Goal: Navigation & Orientation: Find specific page/section

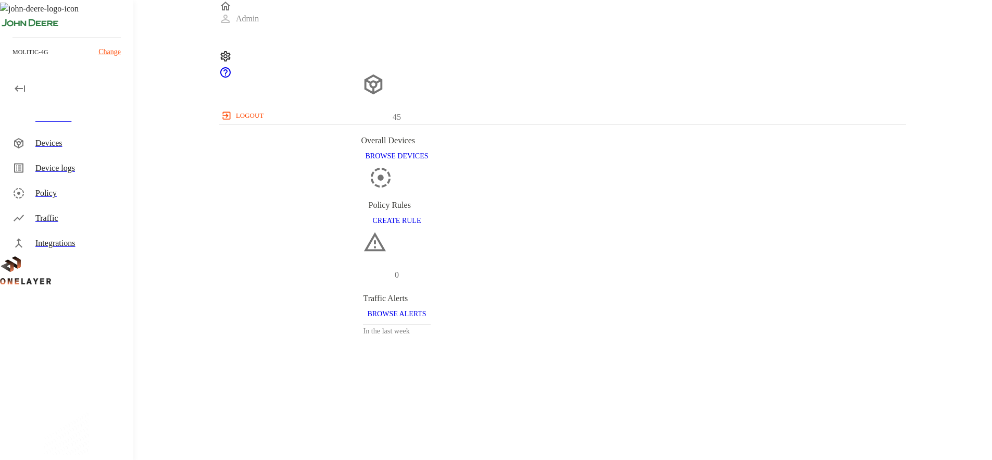
scroll to position [263, 679]
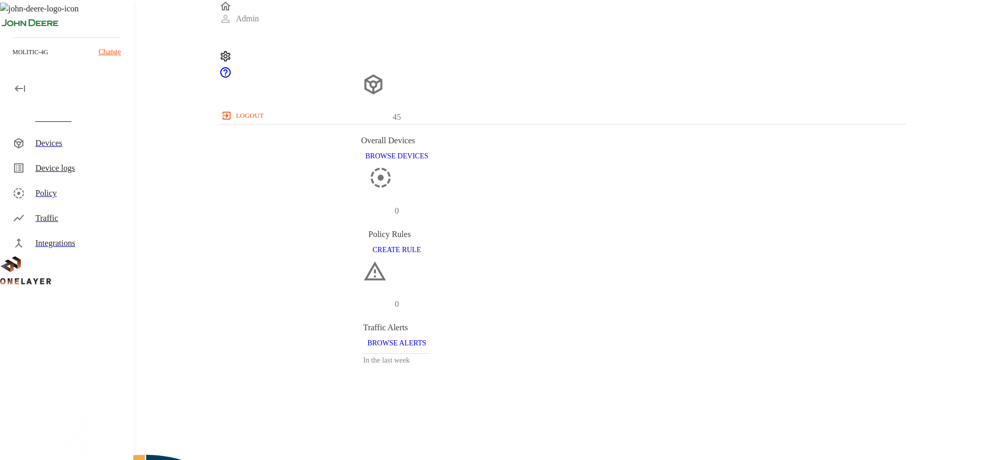
click at [98, 143] on div "Devices" at bounding box center [80, 143] width 90 height 12
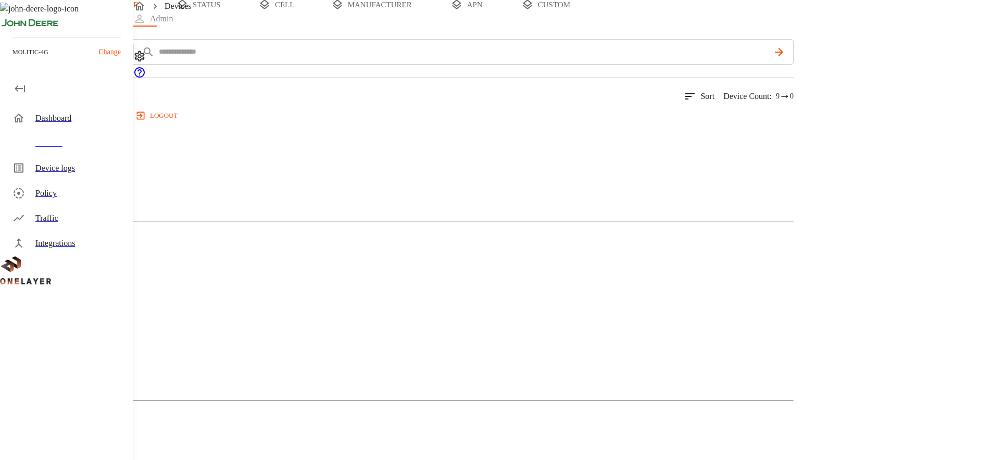
scroll to position [123, 0]
click at [81, 121] on div "Dashboard" at bounding box center [80, 118] width 90 height 12
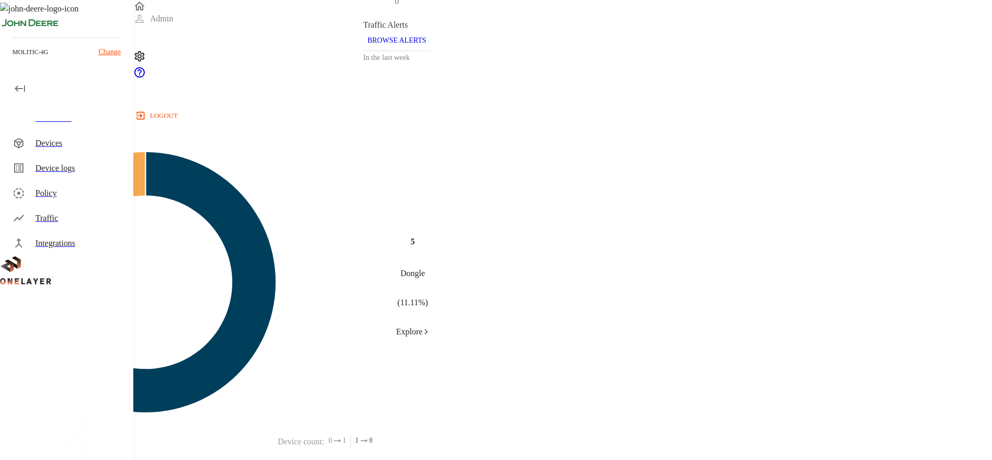
scroll to position [423, 0]
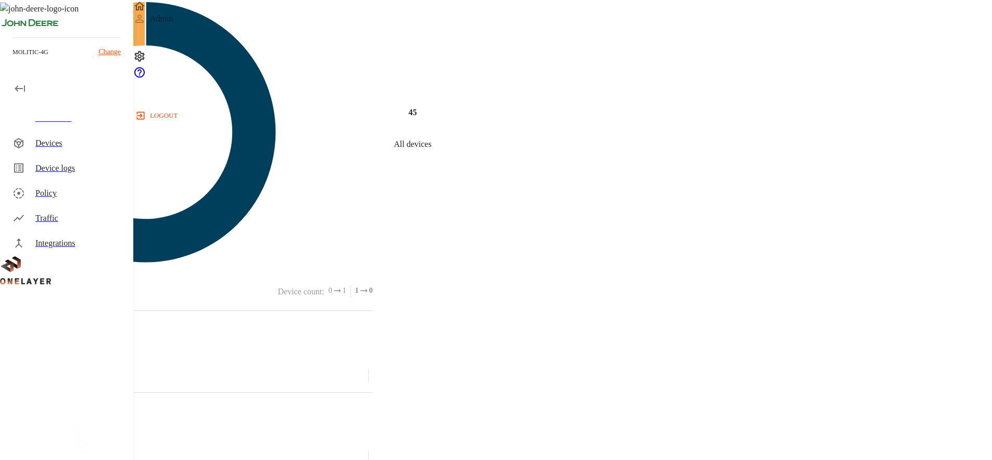
scroll to position [263, 679]
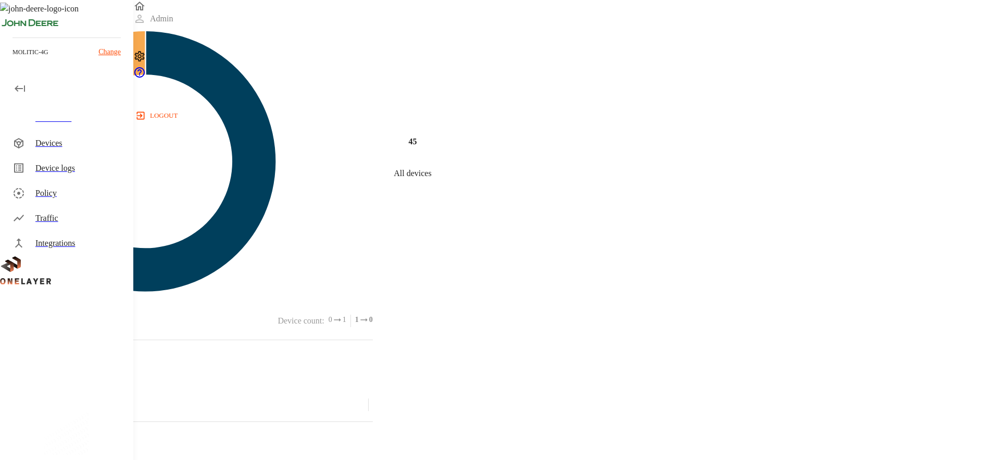
click at [69, 144] on div "Devices" at bounding box center [80, 143] width 90 height 12
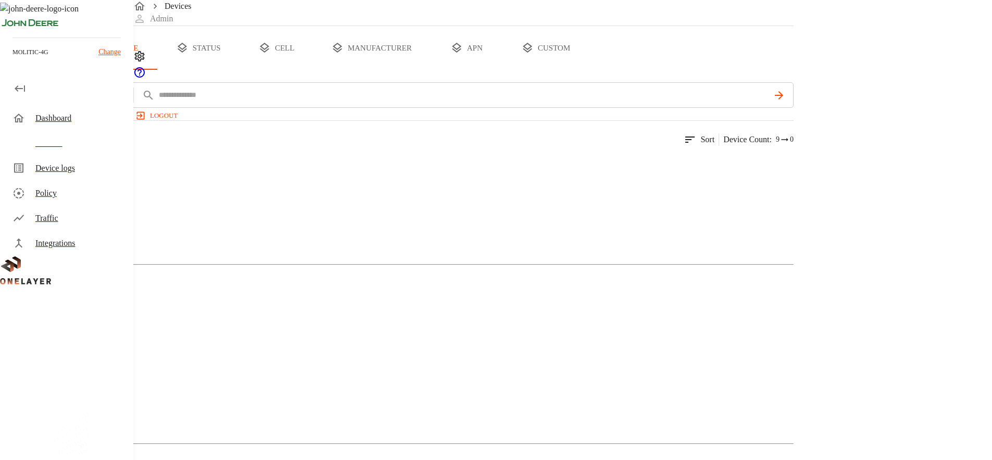
scroll to position [33, 0]
click at [93, 171] on div "Device logs" at bounding box center [80, 168] width 90 height 12
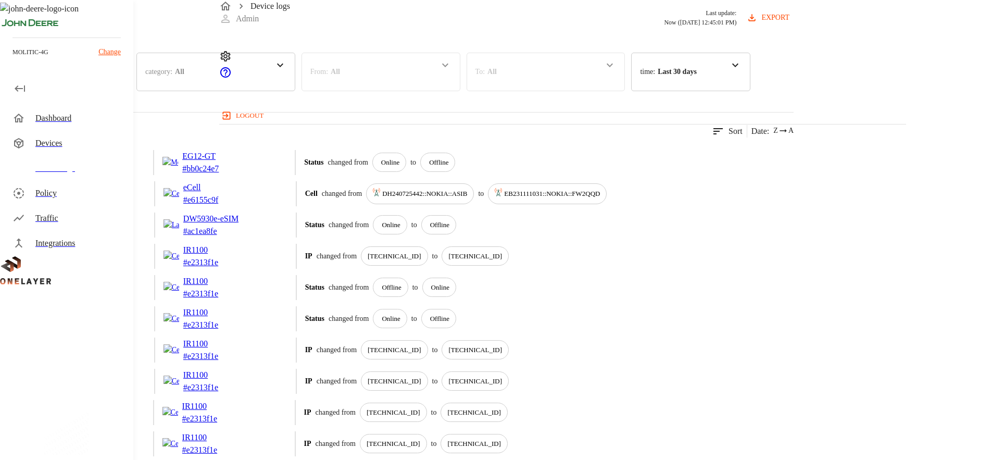
click at [80, 144] on div "Devices" at bounding box center [80, 143] width 90 height 12
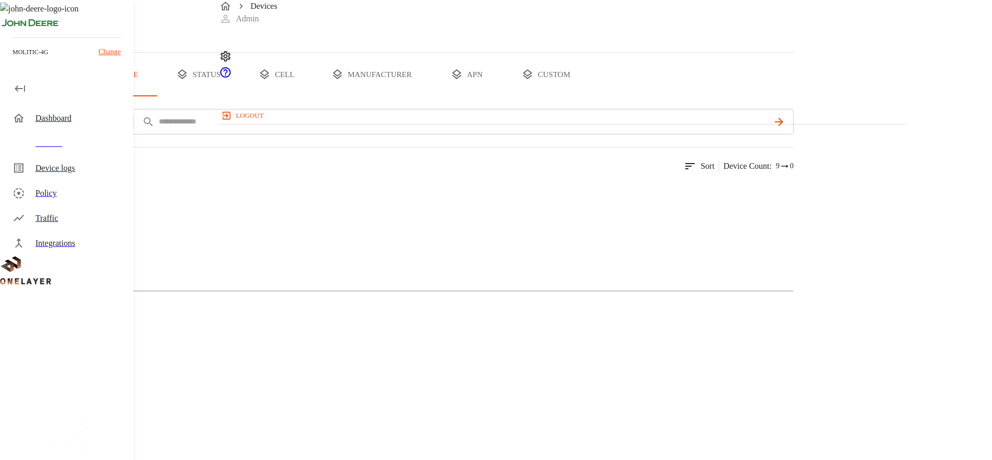
click at [82, 113] on div "Dashboard" at bounding box center [80, 118] width 90 height 12
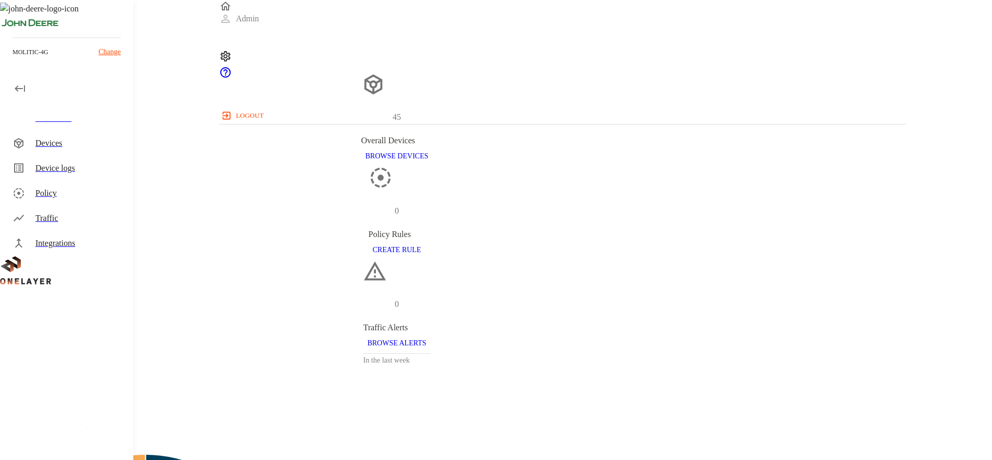
scroll to position [263, 679]
click at [75, 143] on div "Devices" at bounding box center [80, 143] width 90 height 12
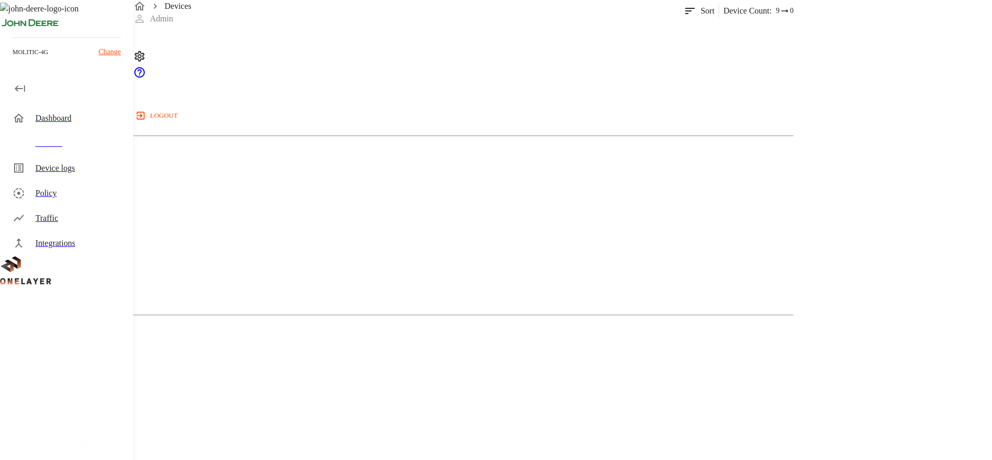
scroll to position [160, 0]
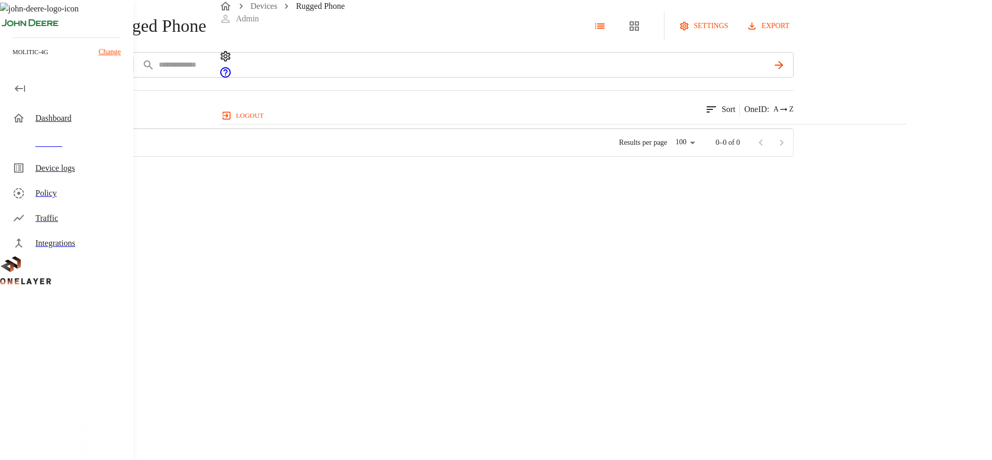
scroll to position [262, 678]
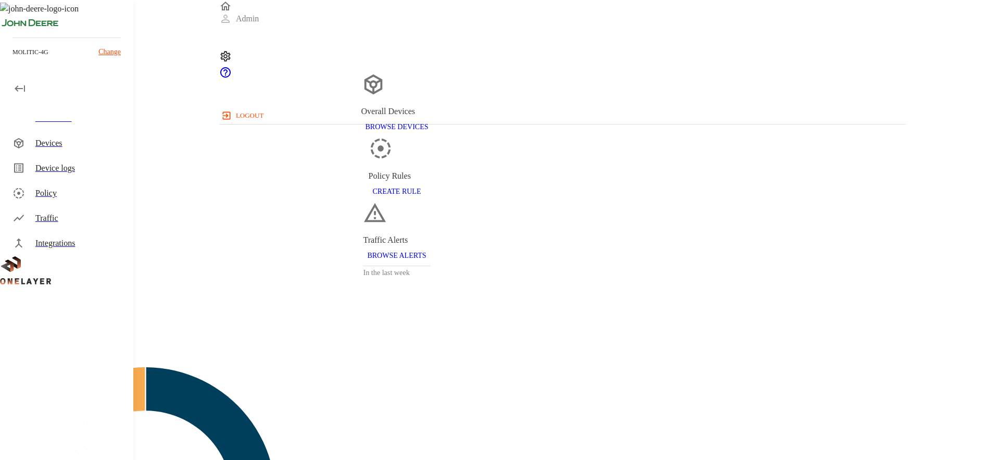
scroll to position [263, 679]
